Goal: Task Accomplishment & Management: Complete application form

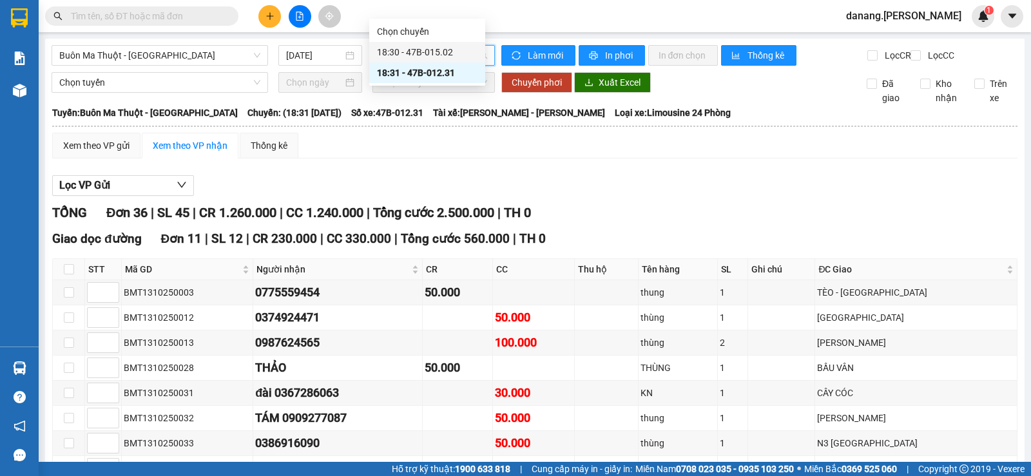
scroll to position [50, 0]
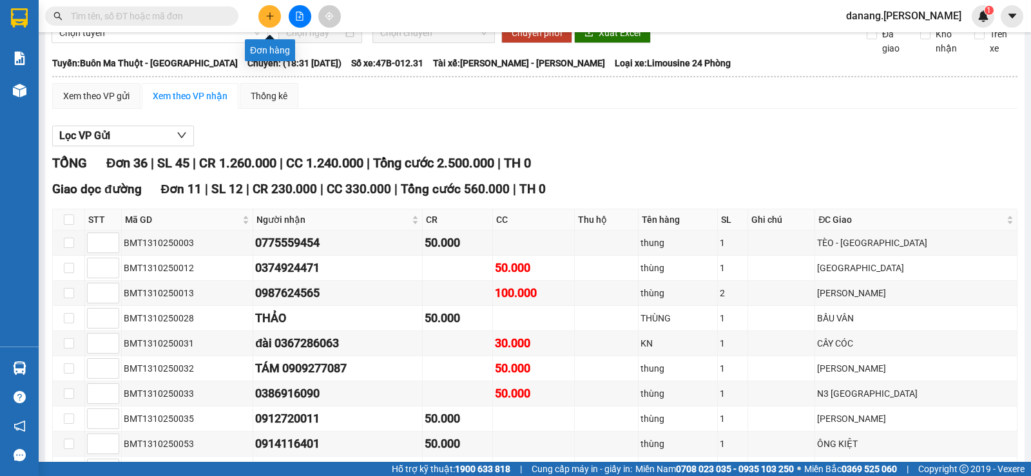
click at [278, 13] on button at bounding box center [269, 16] width 23 height 23
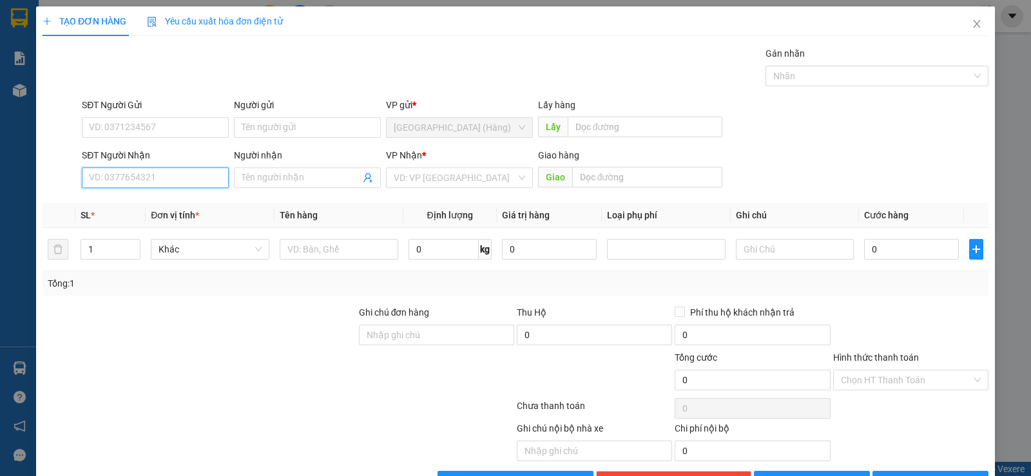
click at [160, 180] on input "SĐT Người Nhận" at bounding box center [155, 177] width 147 height 21
type input "0935401204"
click at [124, 209] on div "0935401204 - Nguyệt" at bounding box center [154, 203] width 130 height 14
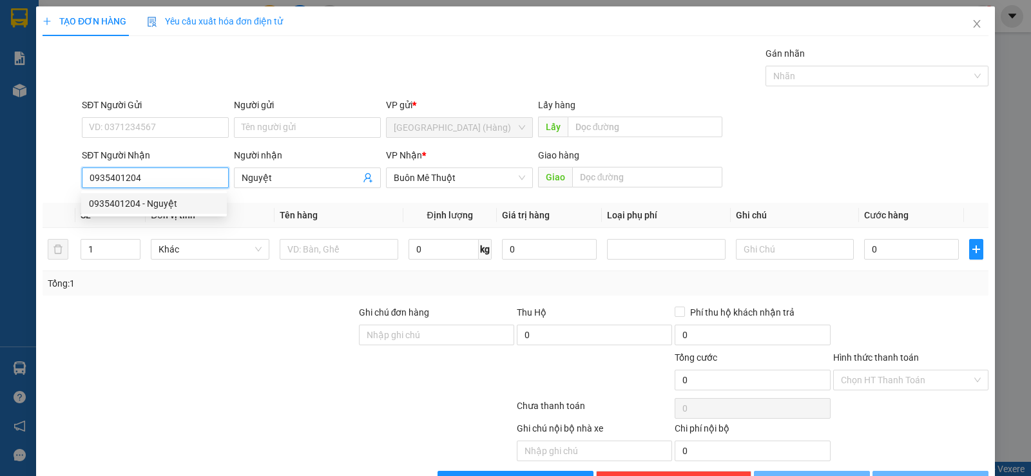
type input "Nguyệt"
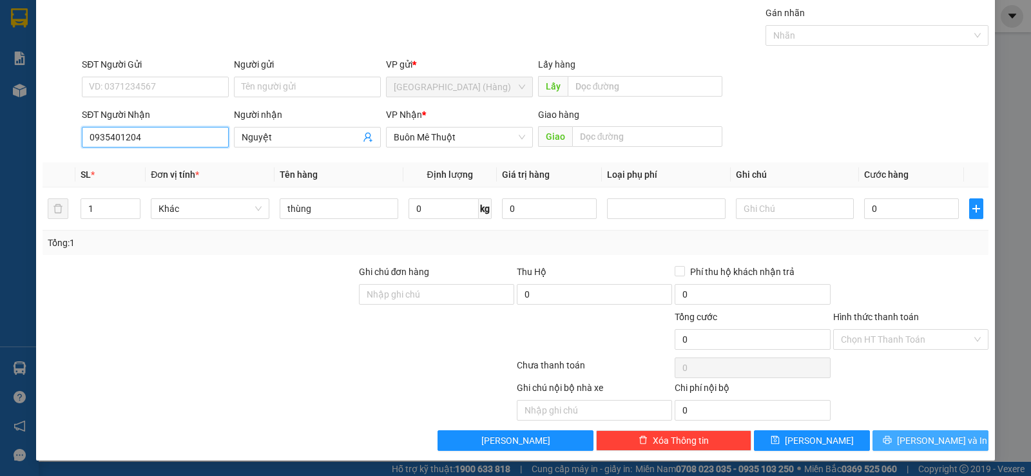
type input "0935401204"
click at [940, 438] on span "[PERSON_NAME] và In" at bounding box center [942, 440] width 90 height 14
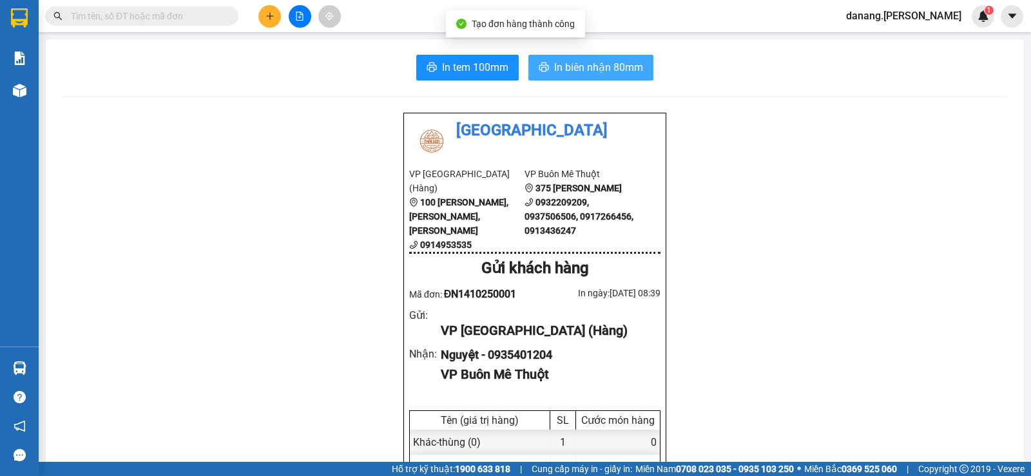
click at [583, 69] on span "In biên nhận 80mm" at bounding box center [598, 67] width 89 height 16
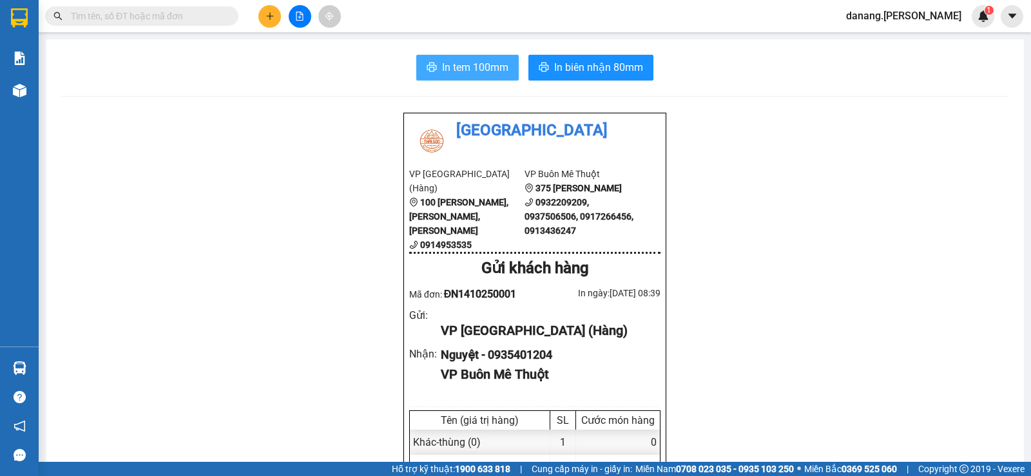
click at [462, 67] on span "In tem 100mm" at bounding box center [475, 67] width 66 height 16
click at [267, 18] on icon "plus" at bounding box center [269, 16] width 9 height 9
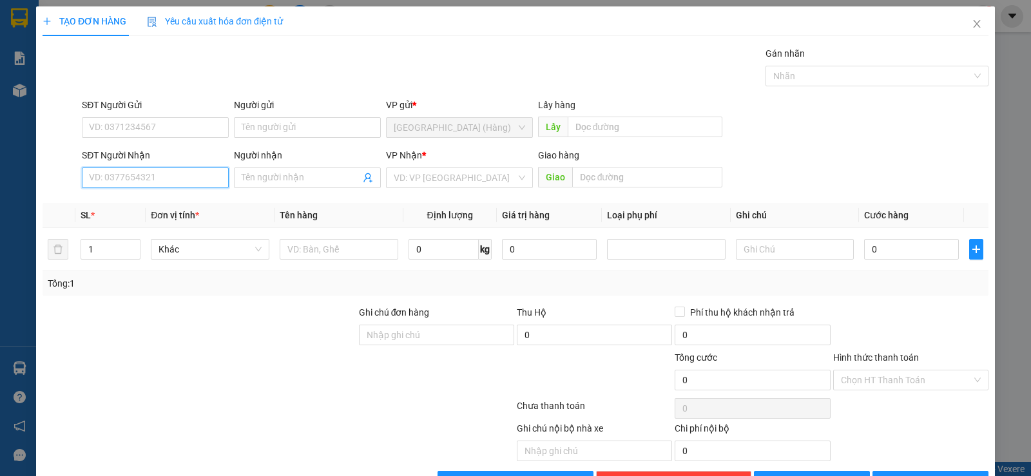
click at [126, 182] on input "SĐT Người Nhận" at bounding box center [155, 177] width 147 height 21
click at [152, 173] on input "SĐT Người Nhận" at bounding box center [155, 177] width 147 height 21
type input "0334392710"
click at [433, 176] on input "search" at bounding box center [455, 177] width 122 height 19
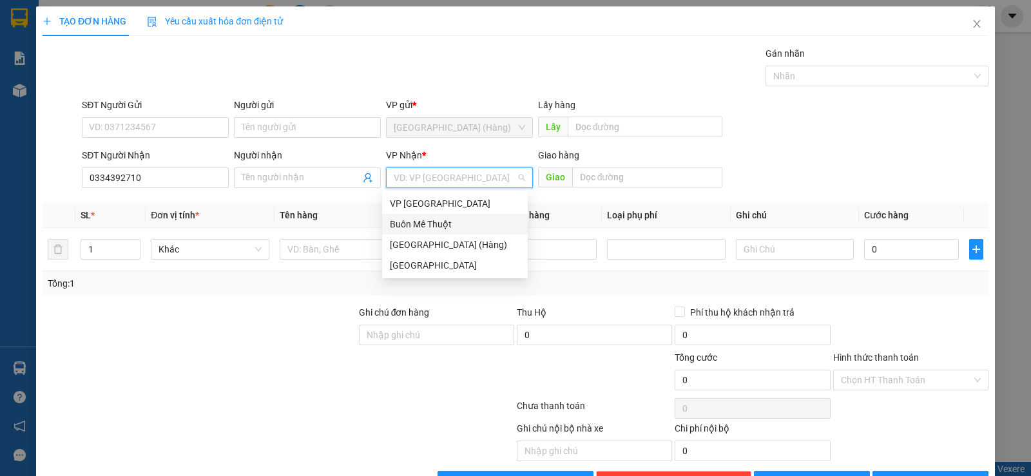
click at [437, 221] on div "Buôn Mê Thuột" at bounding box center [455, 224] width 130 height 14
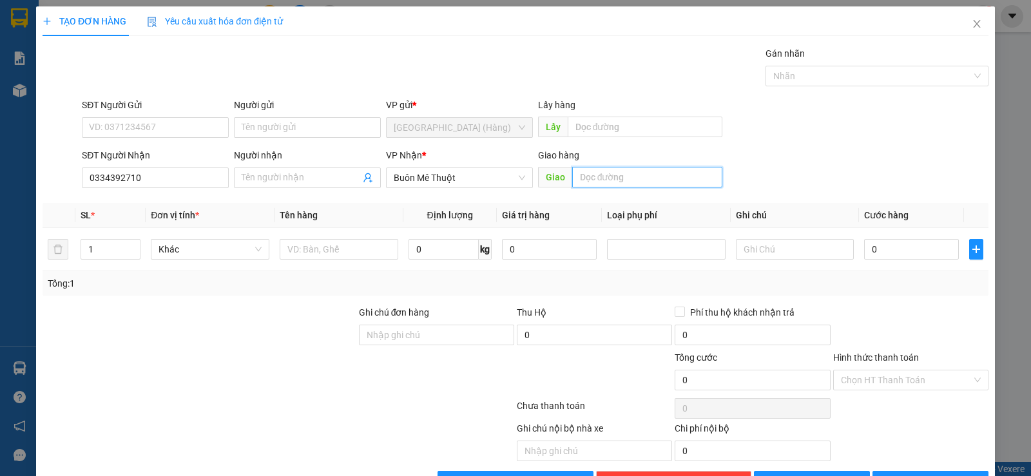
click at [588, 176] on input "text" at bounding box center [647, 177] width 151 height 21
type input "Cây xăng nông Huyền"
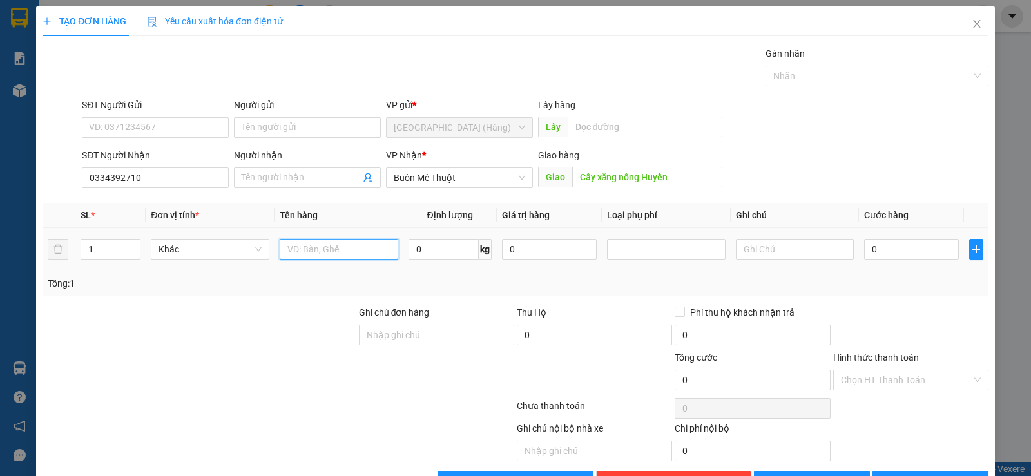
click at [359, 245] on input "text" at bounding box center [339, 249] width 119 height 21
type input "kiện"
click at [870, 254] on input "0" at bounding box center [911, 249] width 95 height 21
type input "6"
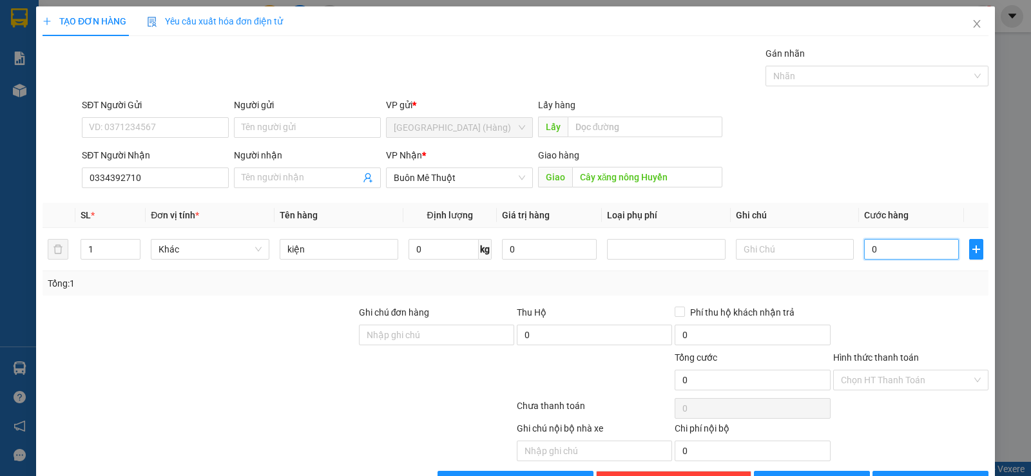
type input "6"
type input "60"
type input "600"
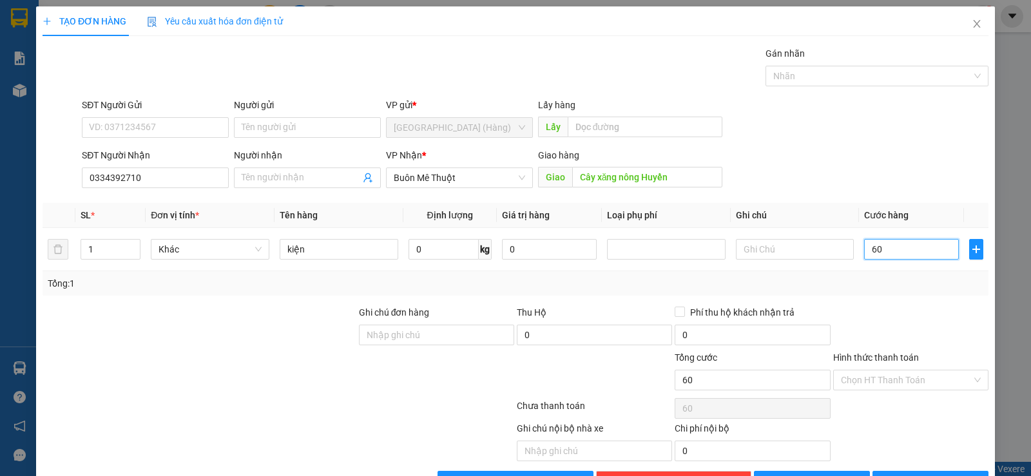
type input "600"
type input "6.000"
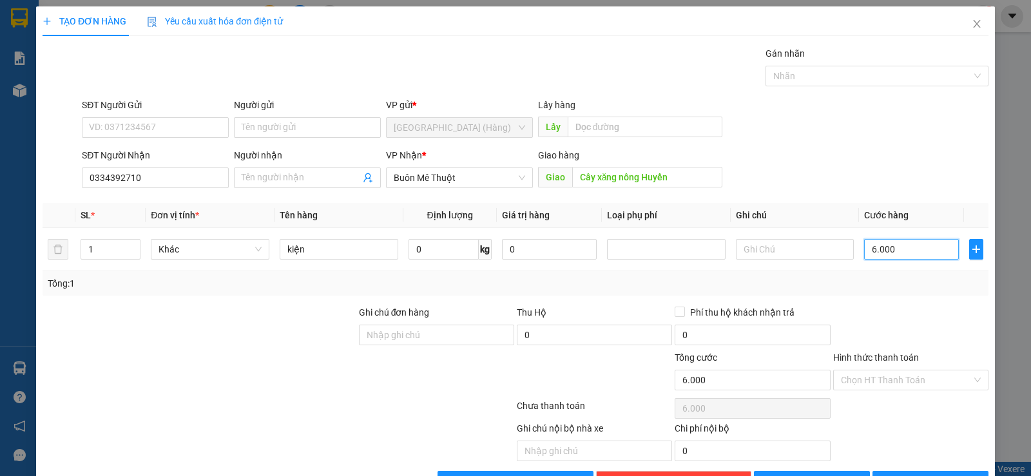
type input "60.000"
click at [920, 381] on input "Hình thức thanh toán" at bounding box center [906, 379] width 131 height 19
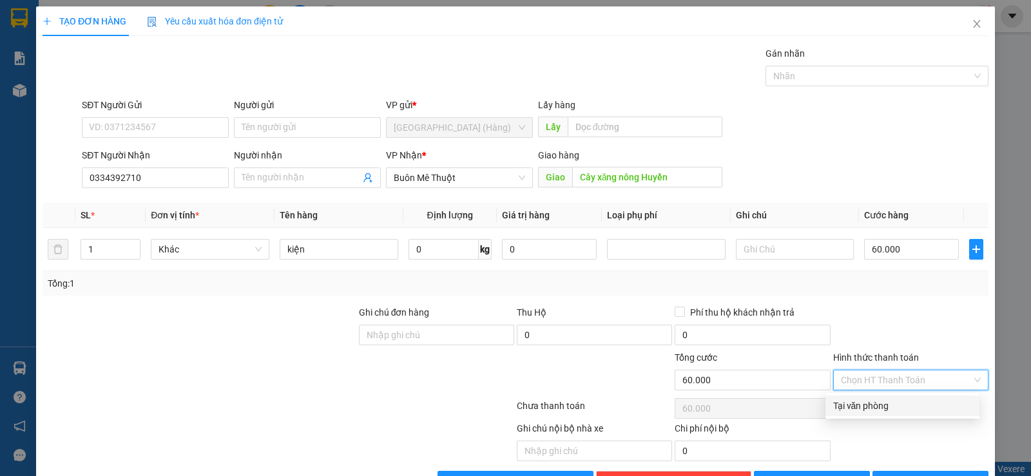
click at [905, 406] on div "Tại văn phòng" at bounding box center [902, 406] width 138 height 14
type input "0"
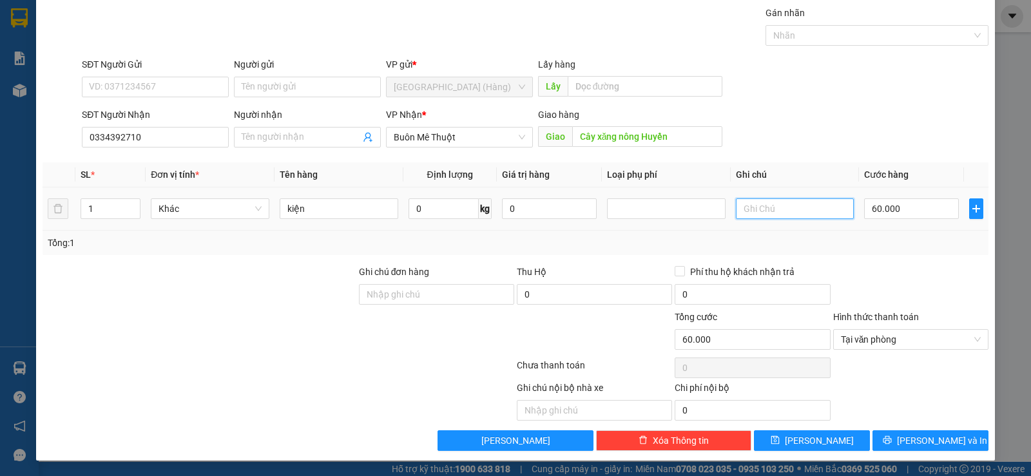
click at [766, 210] on input "text" at bounding box center [795, 208] width 119 height 21
click at [750, 213] on input "text" at bounding box center [795, 208] width 119 height 21
type input "b"
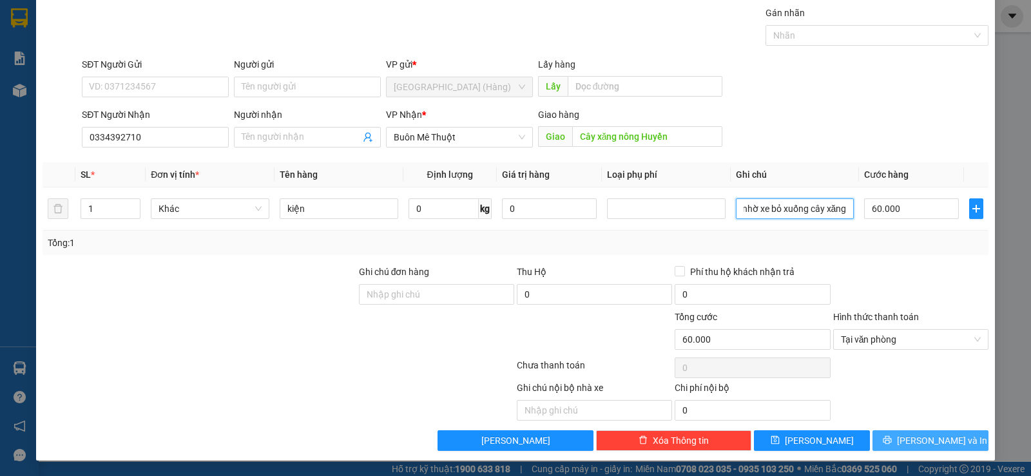
type input "nhờ xe bỏ xuống cây xăng"
click at [937, 439] on span "[PERSON_NAME] và In" at bounding box center [942, 440] width 90 height 14
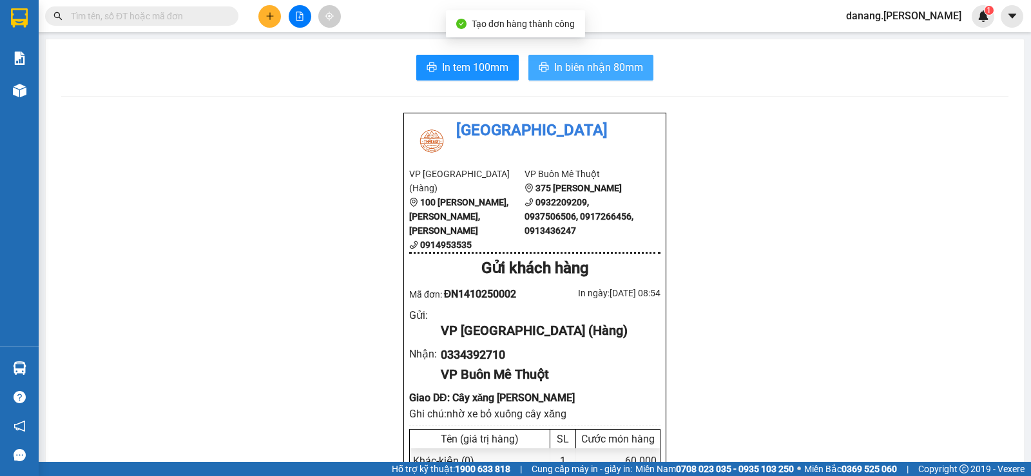
click at [579, 57] on button "In biên nhận 80mm" at bounding box center [590, 68] width 125 height 26
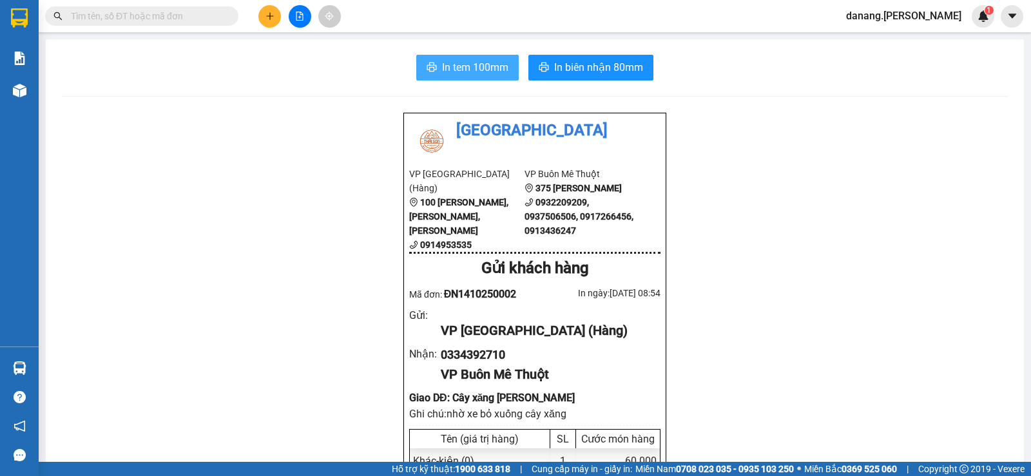
drag, startPoint x: 474, startPoint y: 66, endPoint x: 473, endPoint y: 100, distance: 34.1
click at [474, 68] on span "In tem 100mm" at bounding box center [475, 67] width 66 height 16
click at [303, 12] on icon "file-add" at bounding box center [299, 16] width 9 height 9
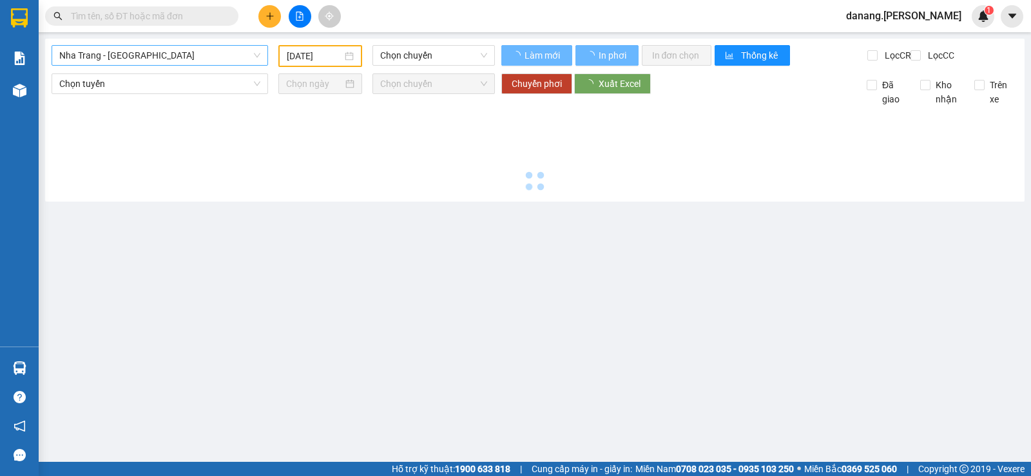
type input "[DATE]"
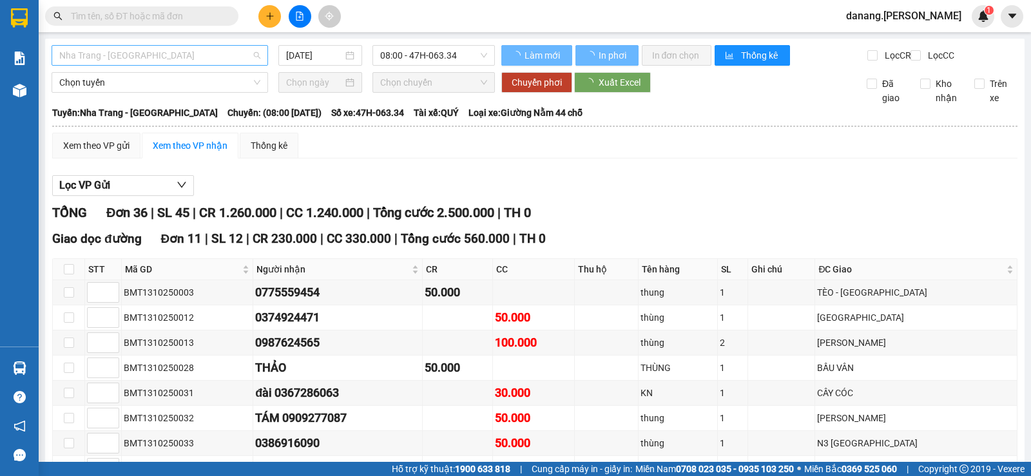
click at [176, 57] on span "Nha Trang - [GEOGRAPHIC_DATA]" at bounding box center [159, 55] width 201 height 19
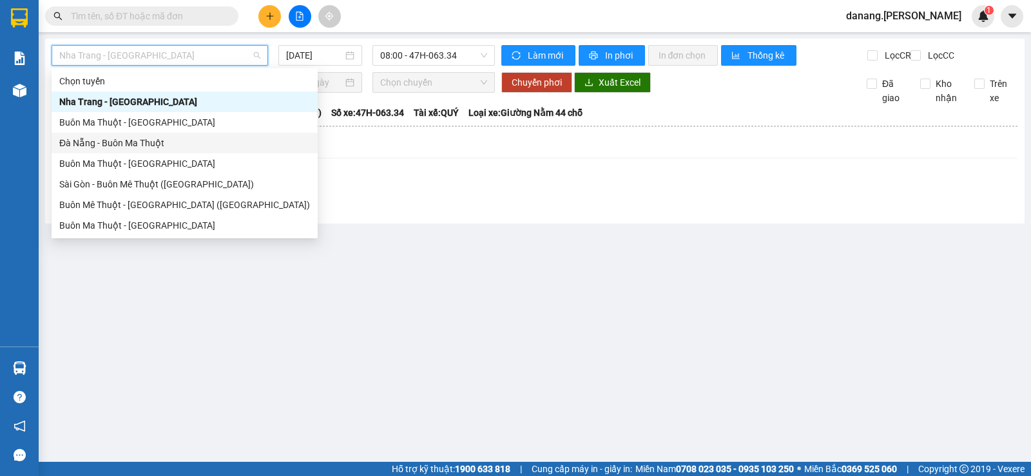
click at [135, 142] on div "Đà Nẵng - Buôn Ma Thuột" at bounding box center [184, 143] width 251 height 14
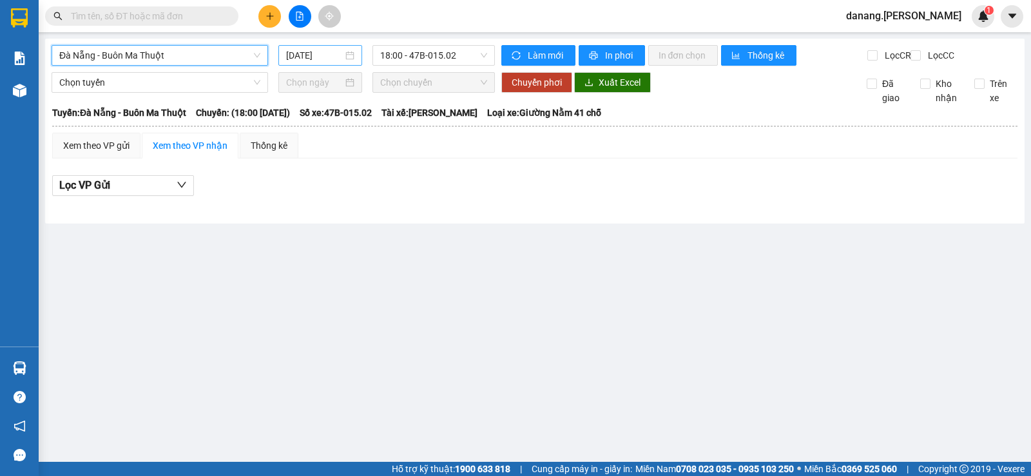
click at [322, 53] on input "[DATE]" at bounding box center [314, 55] width 57 height 14
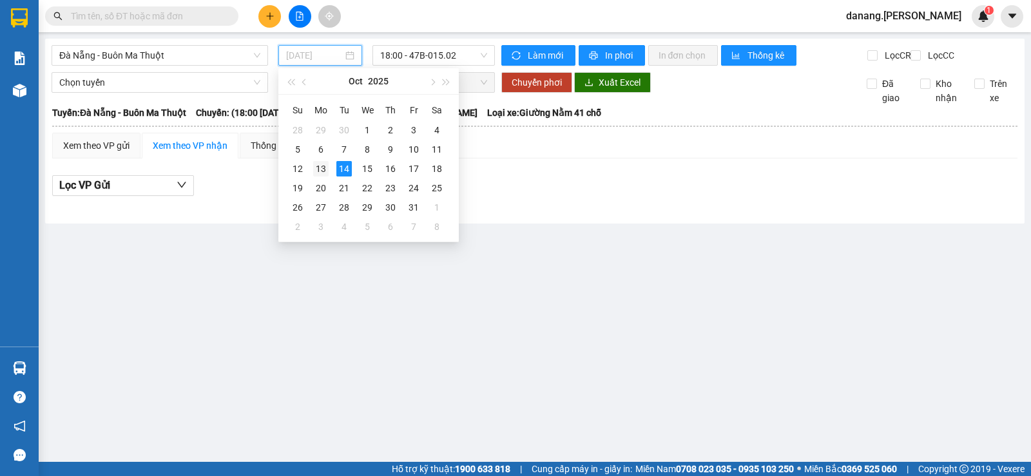
click at [318, 163] on div "13" at bounding box center [320, 168] width 15 height 15
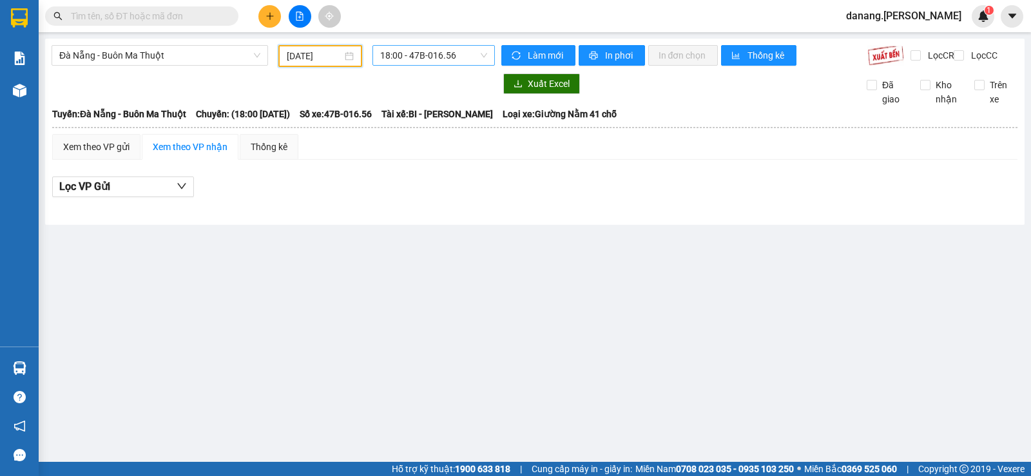
click at [394, 45] on div "18:00 - 47B-016.56" at bounding box center [433, 55] width 122 height 21
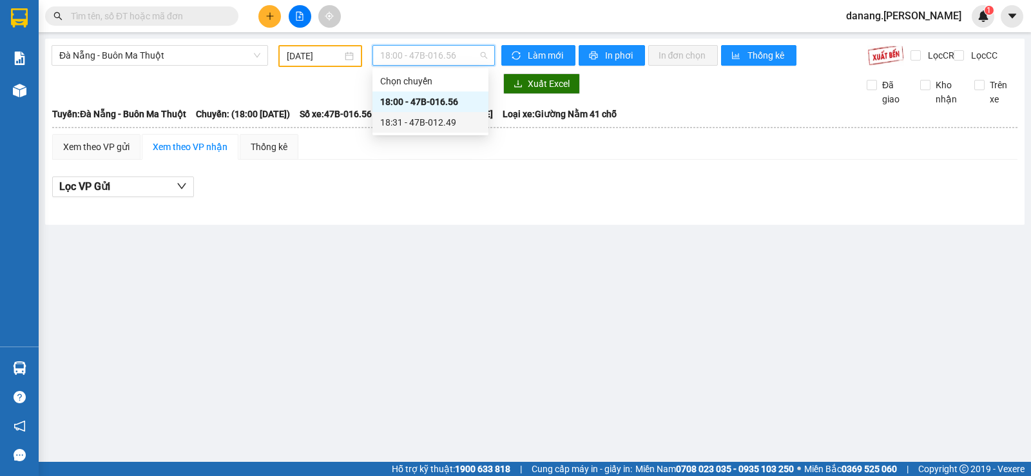
click at [433, 120] on div "18:31 - 47B-012.49" at bounding box center [430, 122] width 100 height 14
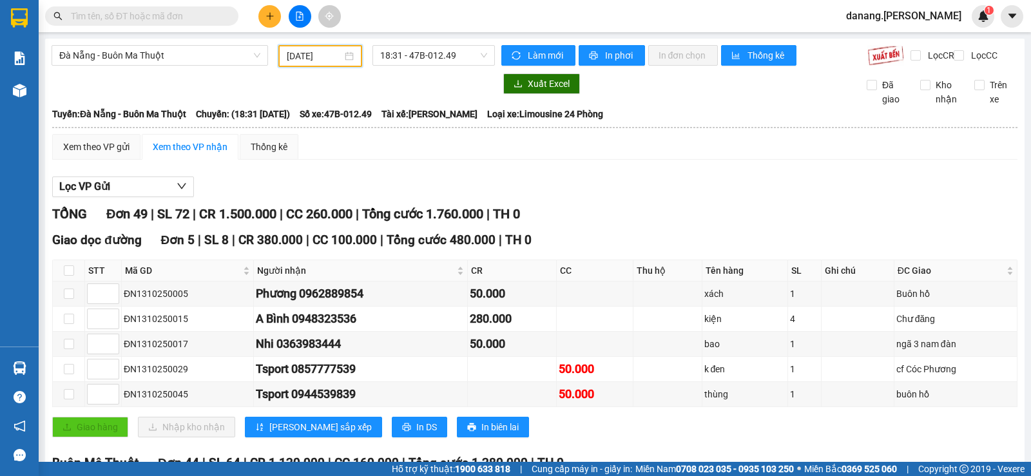
click at [289, 50] on input "[DATE]" at bounding box center [315, 56] width 56 height 14
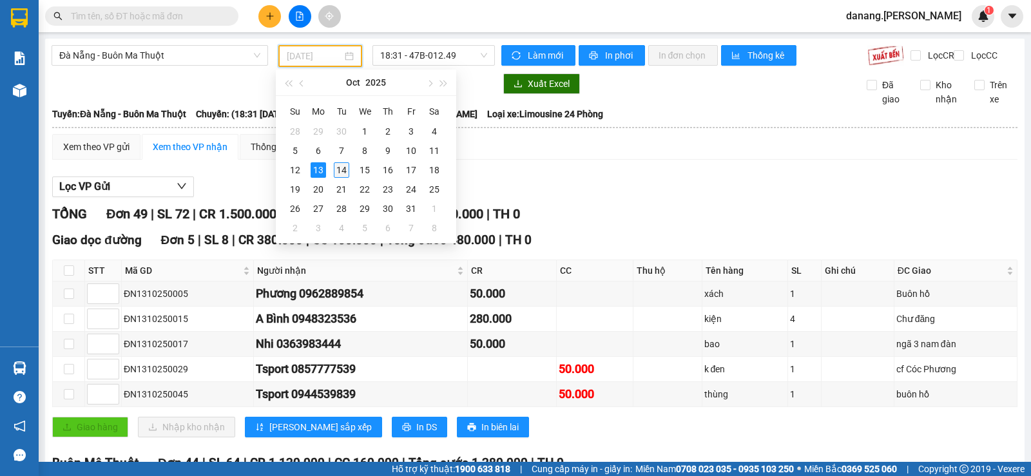
click at [339, 172] on div "14" at bounding box center [341, 169] width 15 height 15
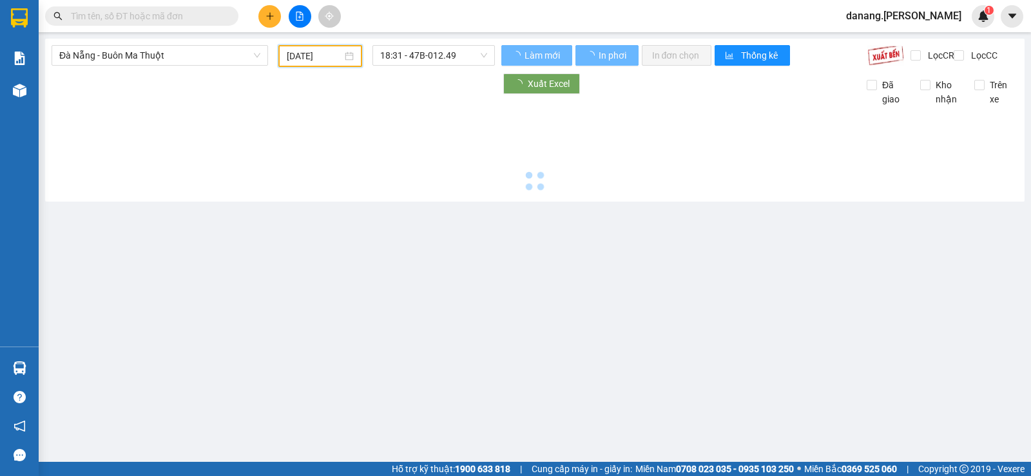
type input "[DATE]"
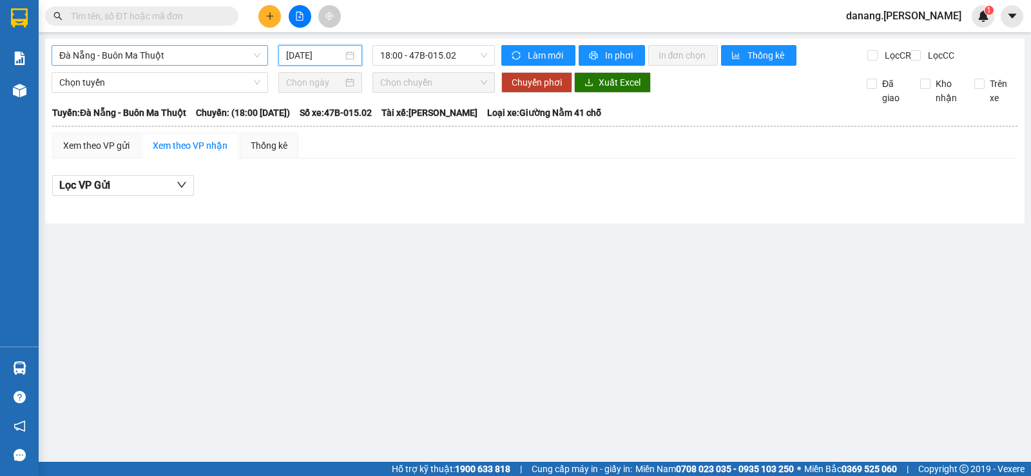
click at [151, 57] on span "Đà Nẵng - Buôn Ma Thuột" at bounding box center [159, 55] width 201 height 19
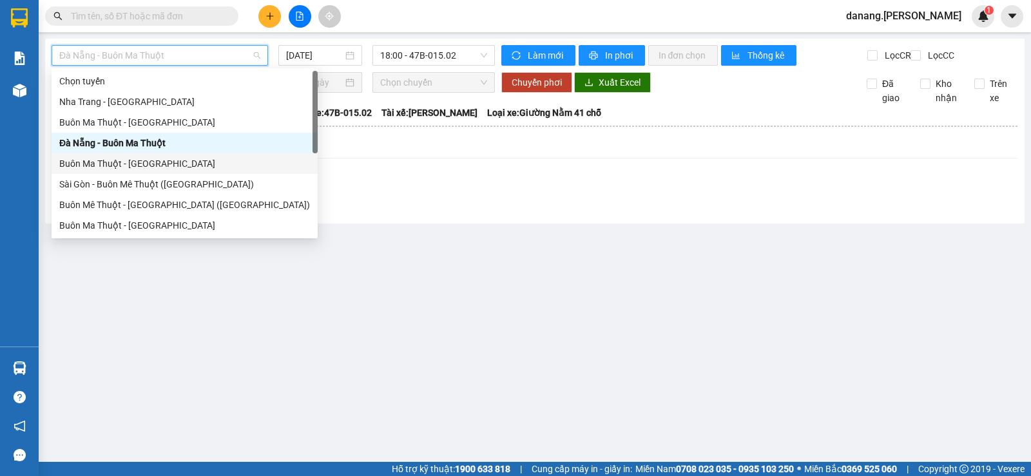
click at [125, 157] on div "Buôn Ma Thuột - [GEOGRAPHIC_DATA]" at bounding box center [184, 164] width 251 height 14
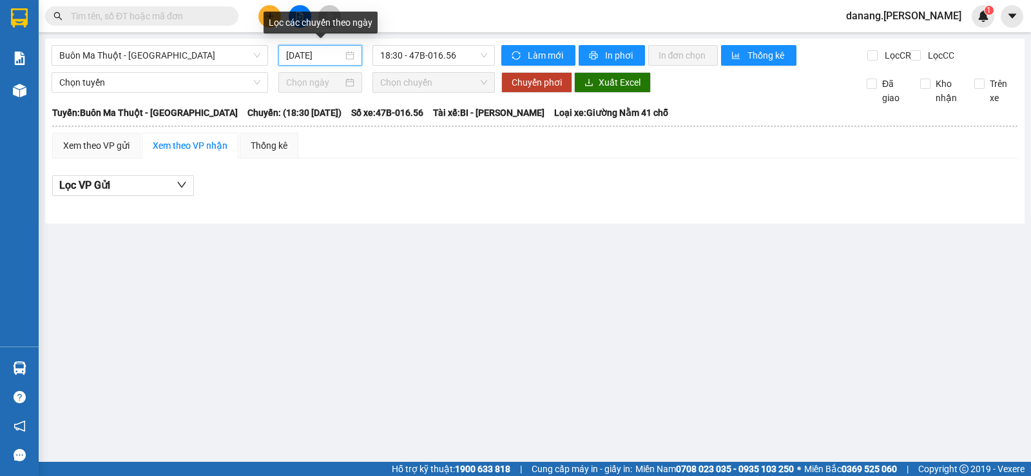
click at [307, 53] on input "[DATE]" at bounding box center [314, 55] width 57 height 14
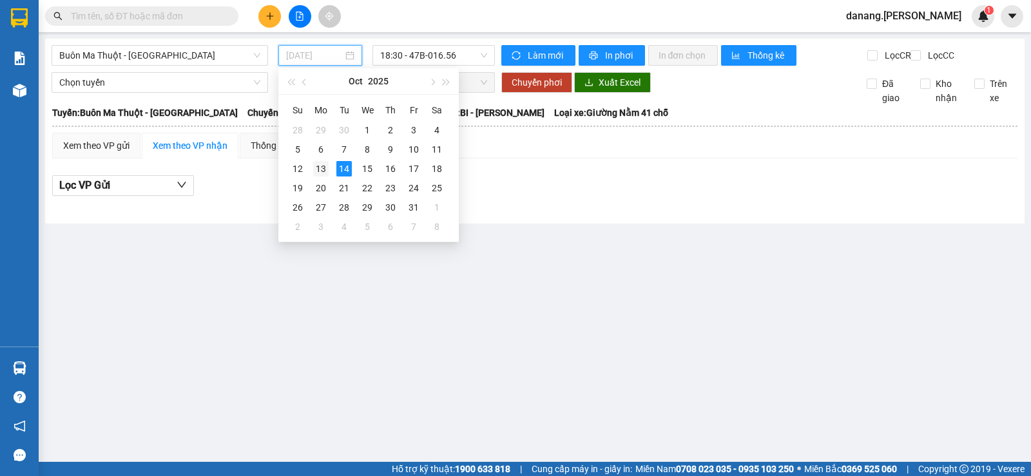
click at [325, 165] on div "13" at bounding box center [320, 168] width 15 height 15
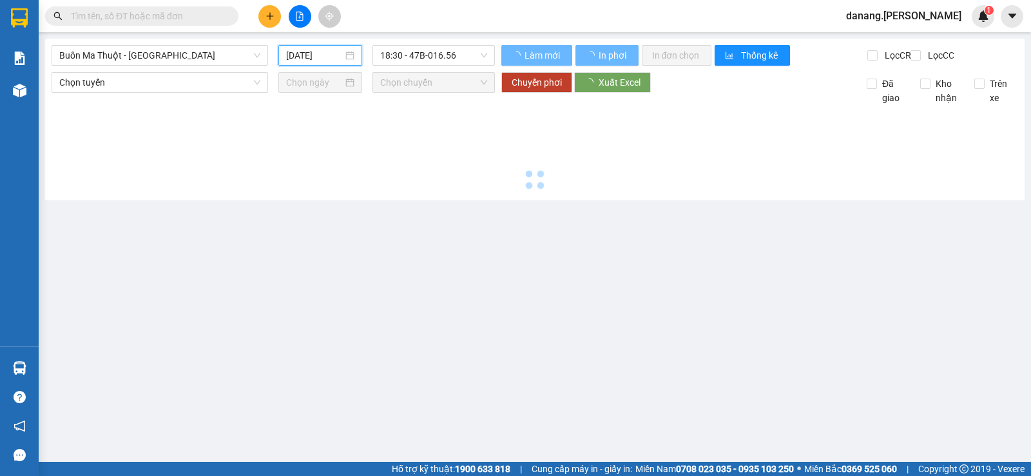
type input "[DATE]"
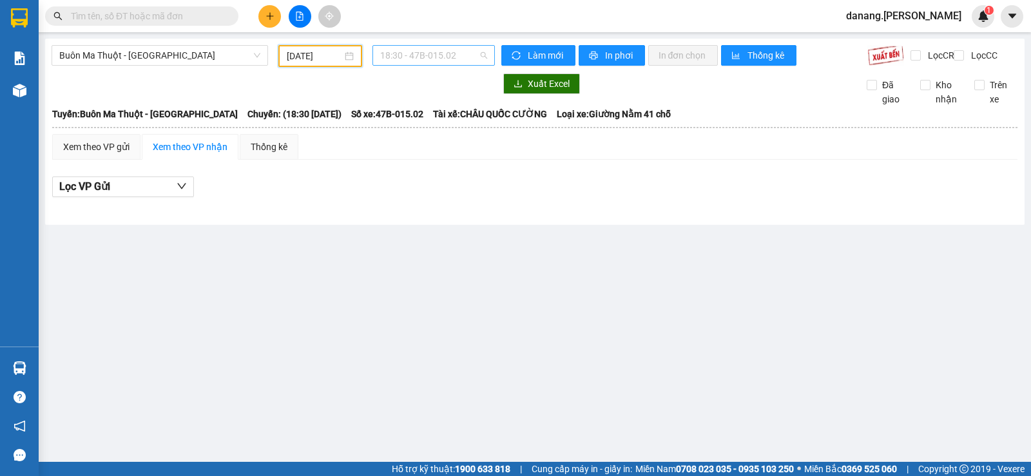
click at [401, 60] on span "18:30 - 47B-015.02" at bounding box center [433, 55] width 106 height 19
click at [416, 128] on div "18:31 - 47B-012.31" at bounding box center [430, 122] width 100 height 14
